Goal: Use online tool/utility: Utilize a website feature to perform a specific function

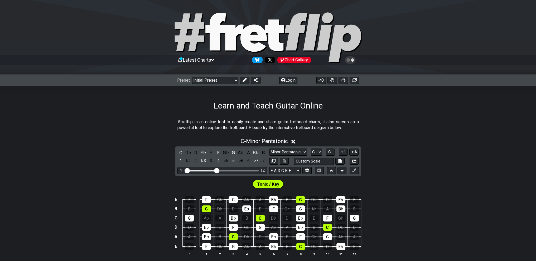
scroll to position [53, 0]
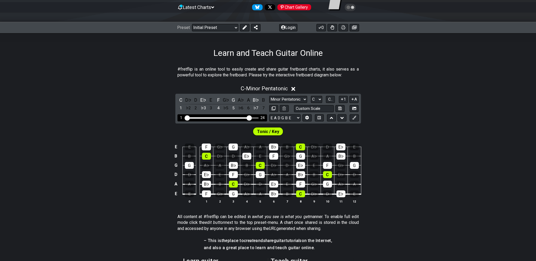
drag, startPoint x: 217, startPoint y: 117, endPoint x: 248, endPoint y: 120, distance: 31.5
click at [248, 118] on input "Visible fret range" at bounding box center [222, 118] width 75 height 0
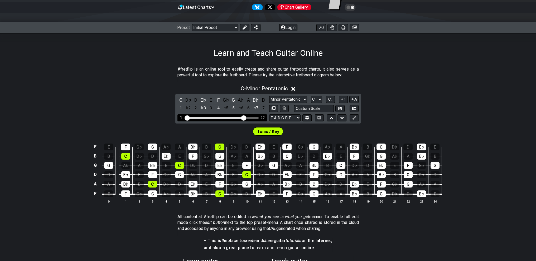
drag, startPoint x: 250, startPoint y: 118, endPoint x: 243, endPoint y: 119, distance: 6.6
click at [243, 118] on input "Visible fret range" at bounding box center [222, 118] width 75 height 0
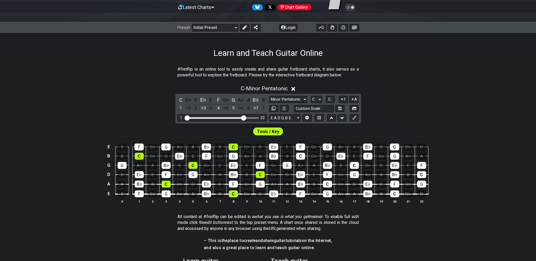
click at [295, 90] on icon at bounding box center [293, 89] width 4 height 4
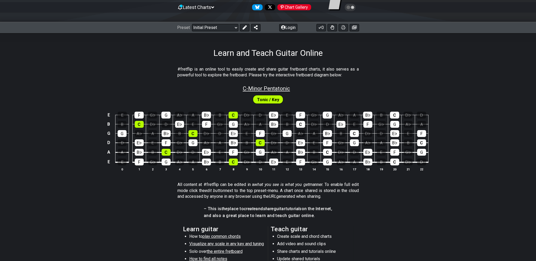
click at [267, 89] on span "C - Minor Pentatonic" at bounding box center [266, 88] width 47 height 6
select select "C"
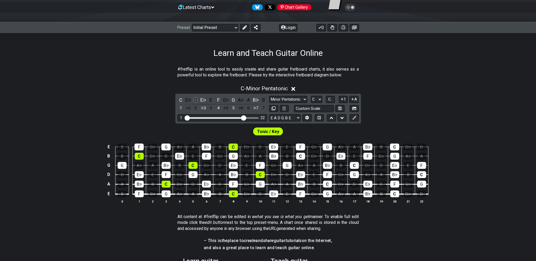
click at [197, 100] on div "D" at bounding box center [195, 99] width 7 height 7
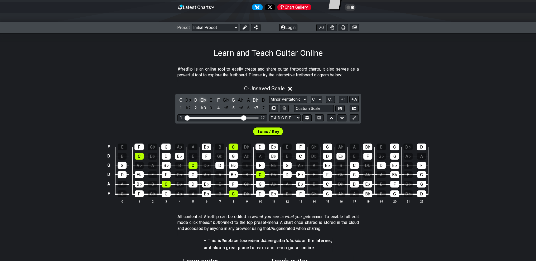
click at [203, 100] on div "E♭" at bounding box center [203, 99] width 7 height 7
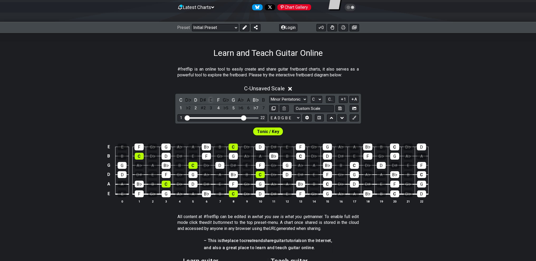
click at [210, 100] on div "E" at bounding box center [210, 99] width 7 height 7
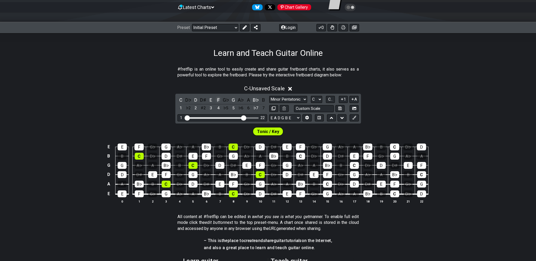
click at [217, 100] on div "F" at bounding box center [218, 99] width 7 height 7
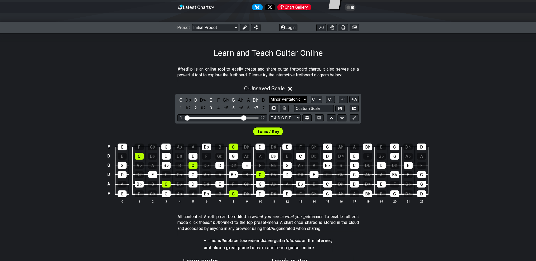
click at [297, 98] on select "Minor Pentatonic Click to edit Minor Pentatonic Major Pentatonic Minor Blues Ma…" at bounding box center [288, 99] width 38 height 7
click at [297, 97] on select "Minor Pentatonic Click to edit Minor Pentatonic Major Pentatonic Minor Blues Ma…" at bounding box center [288, 99] width 38 height 7
click at [211, 100] on div "E" at bounding box center [210, 99] width 7 height 7
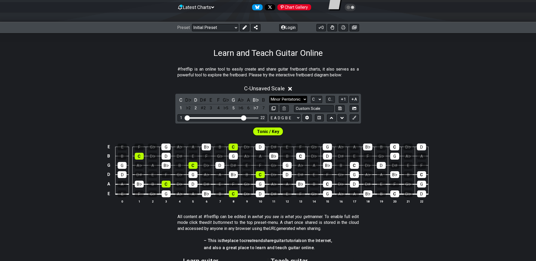
click at [282, 99] on select "Minor Pentatonic Click to edit Minor Pentatonic Major Pentatonic Minor Blues Ma…" at bounding box center [288, 99] width 38 height 7
select select "Major / [PERSON_NAME]"
click at [269, 96] on select "Minor Pentatonic Click to edit Minor Pentatonic Major Pentatonic Minor Blues Ma…" at bounding box center [288, 99] width 38 height 7
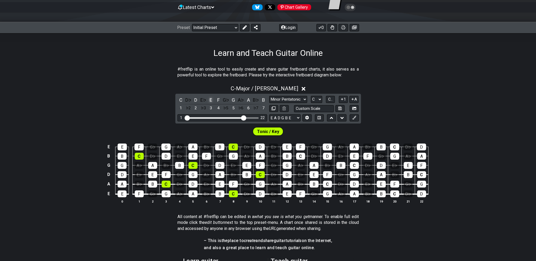
click at [212, 100] on div "E" at bounding box center [210, 99] width 7 height 7
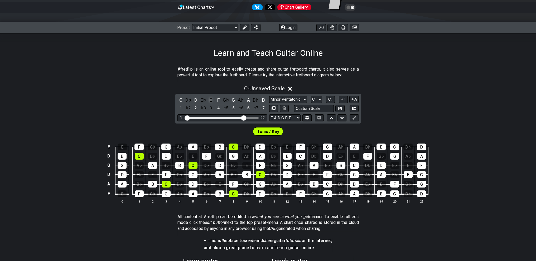
click at [211, 100] on div "E" at bounding box center [210, 99] width 7 height 7
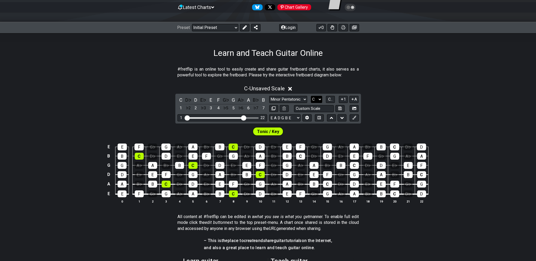
click at [314, 100] on select "A♭ A A♯ B♭ B C C♯ D♭ D D♯ E♭ E F F♯ G♭ G G♯" at bounding box center [316, 99] width 11 height 7
select select "E"
click at [311, 96] on select "A♭ A A♯ B♭ B C C♯ D♭ D D♯ E♭ E F F♯ G♭ G G♯" at bounding box center [316, 99] width 11 height 7
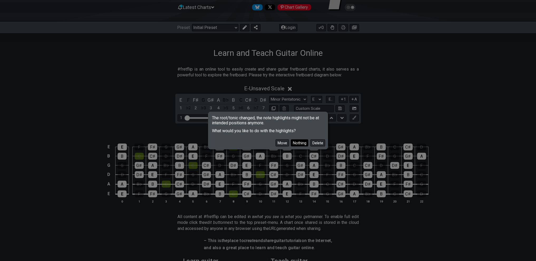
click at [303, 144] on button "Nothing" at bounding box center [299, 142] width 17 height 7
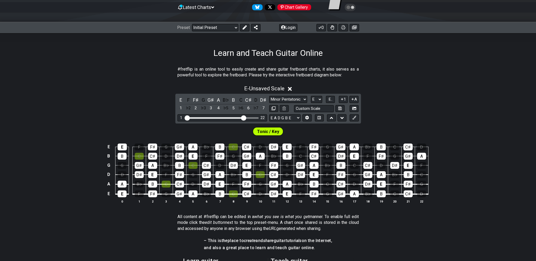
click at [294, 136] on div "Tonic / Key" at bounding box center [268, 130] width 536 height 13
